Goal: Check status: Check status

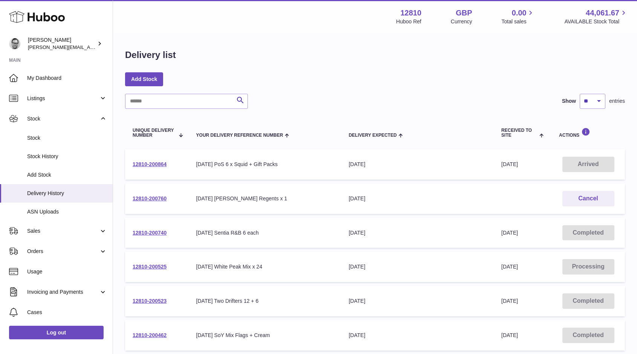
scroll to position [59, 0]
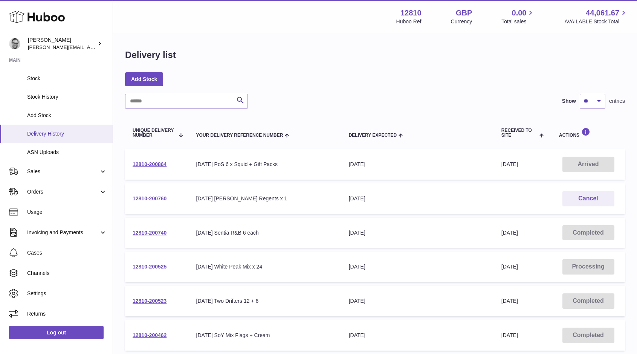
click at [52, 136] on span "Delivery History" at bounding box center [67, 133] width 80 height 7
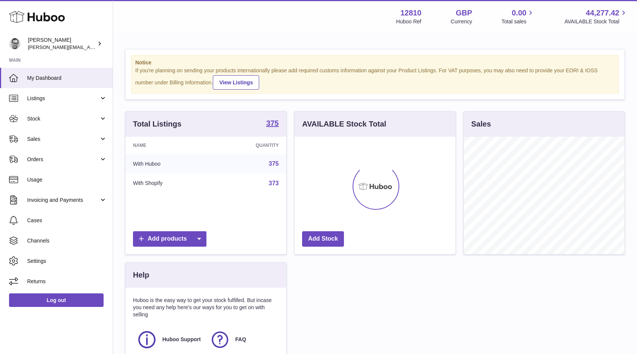
scroll to position [117, 161]
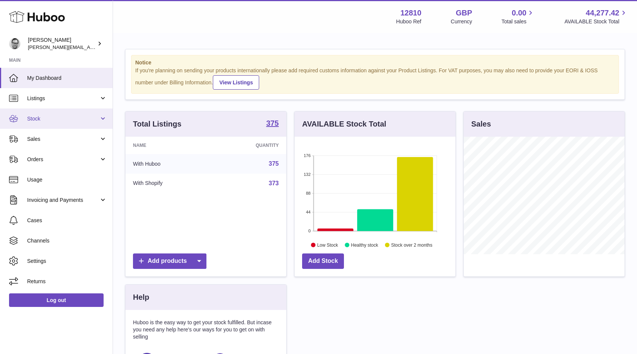
click at [39, 122] on link "Stock" at bounding box center [56, 118] width 113 height 20
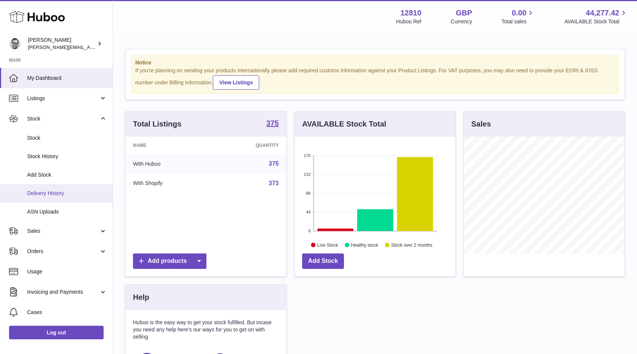
click at [45, 197] on link "Delivery History" at bounding box center [56, 193] width 113 height 18
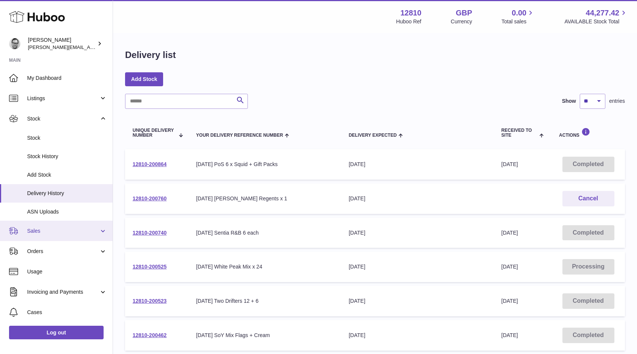
click at [50, 232] on span "Sales" at bounding box center [63, 230] width 72 height 7
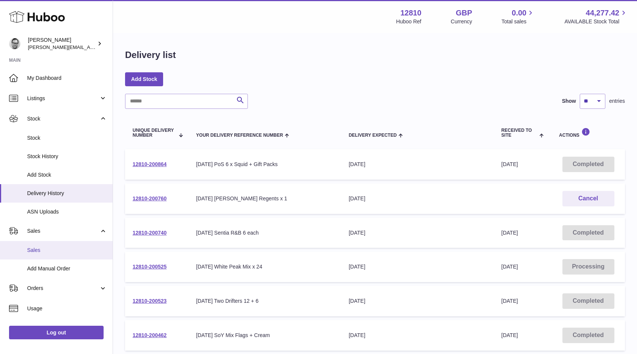
click at [42, 243] on link "Sales" at bounding box center [56, 250] width 113 height 18
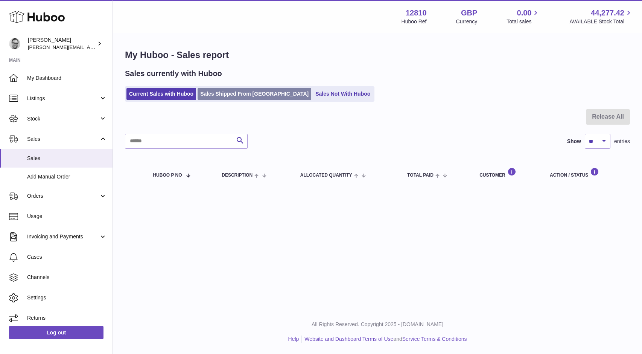
click at [227, 94] on link "Sales Shipped From [GEOGRAPHIC_DATA]" at bounding box center [255, 94] width 114 height 12
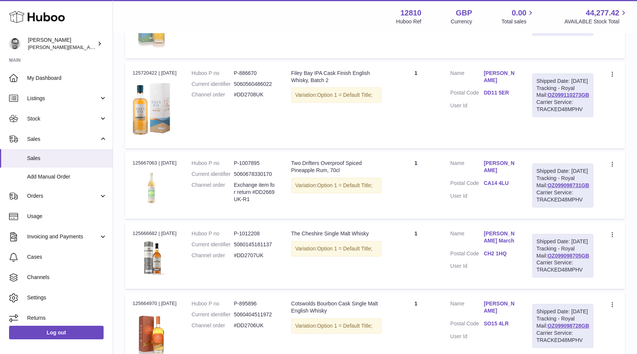
scroll to position [311, 0]
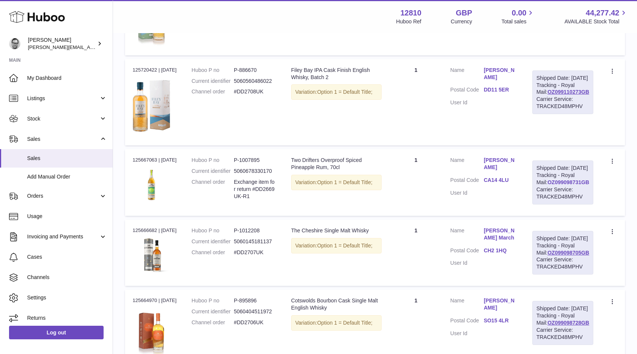
click at [560, 185] on link "OZ099098731GB" at bounding box center [568, 182] width 42 height 6
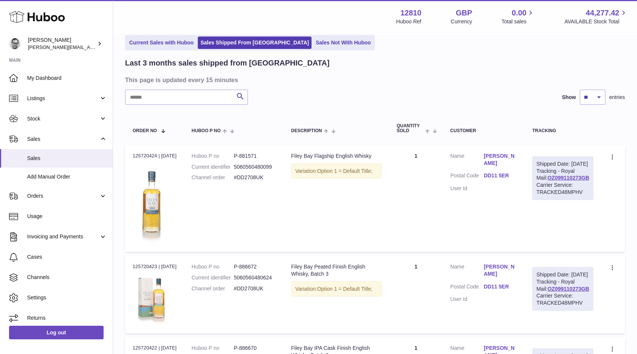
scroll to position [0, 0]
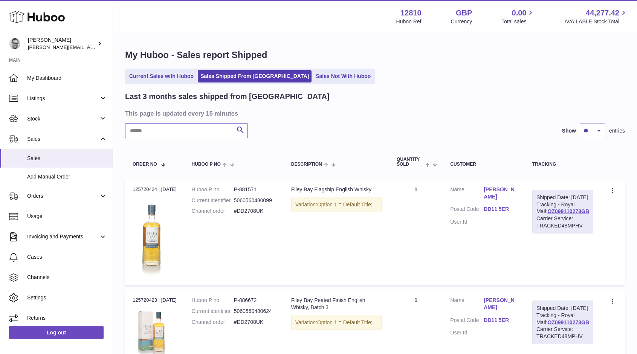
click at [175, 130] on input "text" at bounding box center [186, 130] width 123 height 15
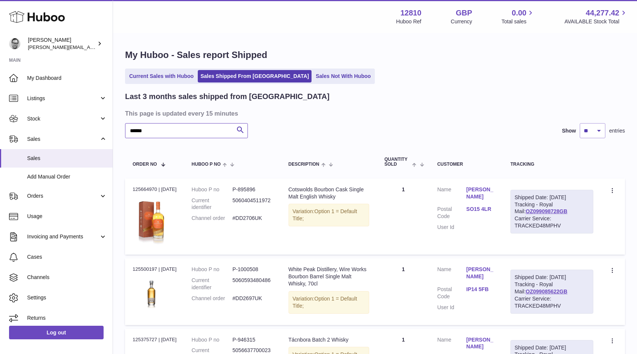
type input "******"
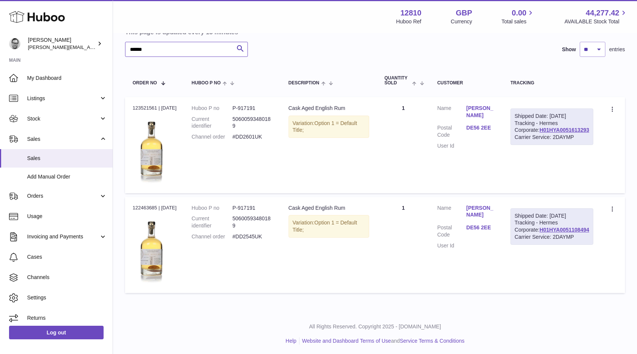
scroll to position [83, 0]
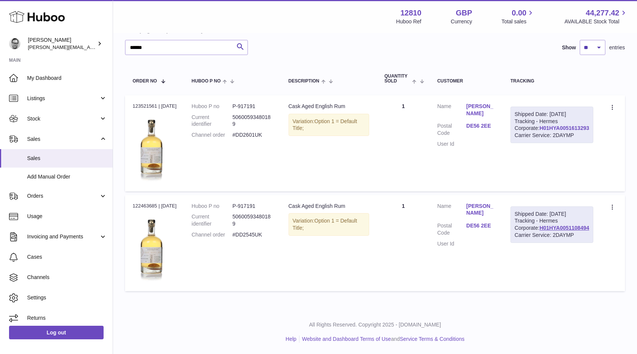
click at [564, 131] on link "H01HYA0051613293" at bounding box center [564, 128] width 50 height 6
